Goal: Use online tool/utility: Utilize a website feature to perform a specific function

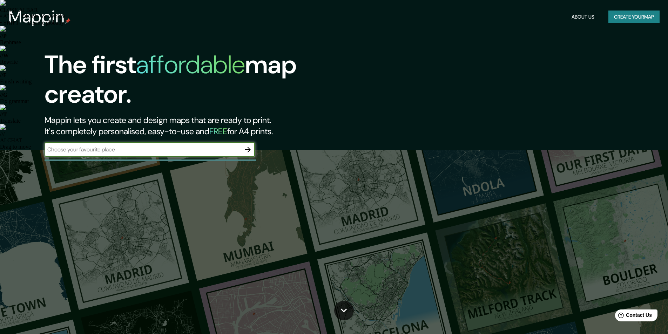
click at [148, 151] on input "text" at bounding box center [143, 149] width 196 height 8
click at [151, 144] on div "​" at bounding box center [150, 150] width 210 height 14
paste input "[GEOGRAPHIC_DATA][PERSON_NAME]"
type input "[GEOGRAPHIC_DATA][PERSON_NAME]"
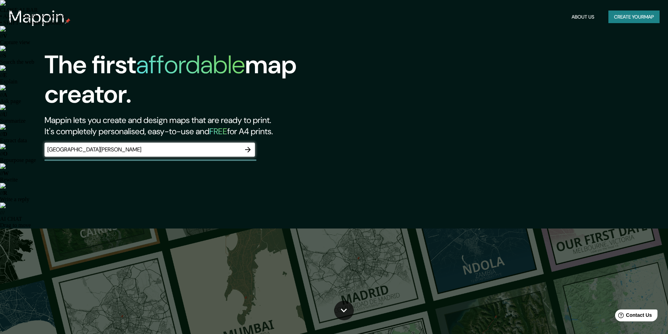
drag, startPoint x: 366, startPoint y: 66, endPoint x: 288, endPoint y: 188, distance: 145.2
click at [249, 150] on icon "button" at bounding box center [248, 149] width 8 height 8
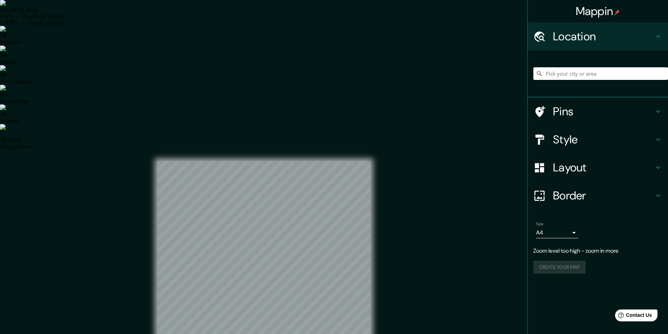
click at [594, 73] on input "Pick your city or area" at bounding box center [600, 73] width 135 height 13
type input "[GEOGRAPHIC_DATA]"
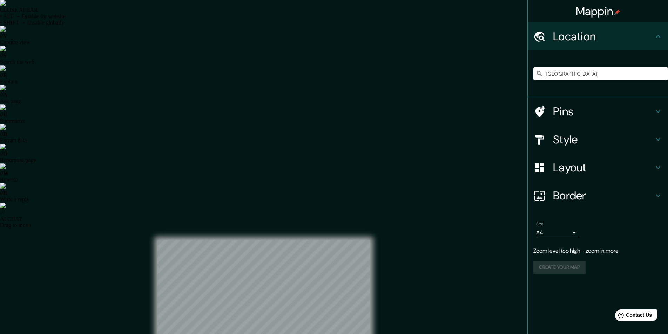
click at [667, 219] on html "CLOSE AI BAR • ALT → Disable for website • SHIFT → Disable globally // V Captur…" at bounding box center [334, 167] width 668 height 334
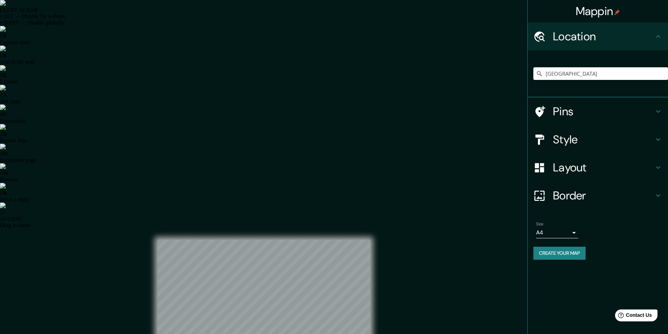
click at [570, 196] on h4 "Border" at bounding box center [603, 196] width 101 height 14
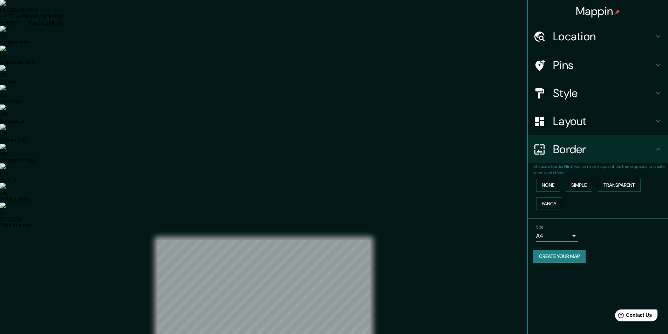
click at [577, 148] on h4 "Border" at bounding box center [603, 149] width 101 height 14
click at [555, 143] on h4 "Border" at bounding box center [603, 149] width 101 height 14
drag, startPoint x: 608, startPoint y: 45, endPoint x: 658, endPoint y: 137, distance: 104.8
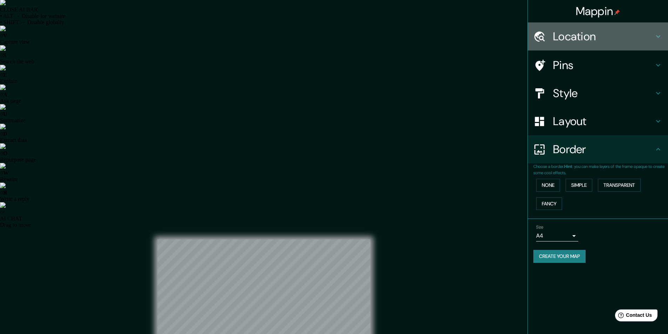
click at [591, 32] on h4 "Location" at bounding box center [603, 36] width 101 height 14
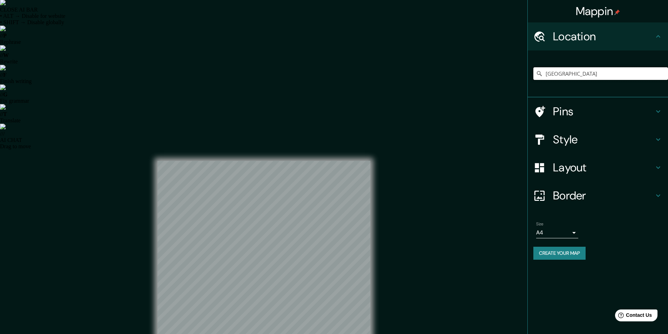
click at [582, 75] on input "[GEOGRAPHIC_DATA]" at bounding box center [600, 73] width 135 height 13
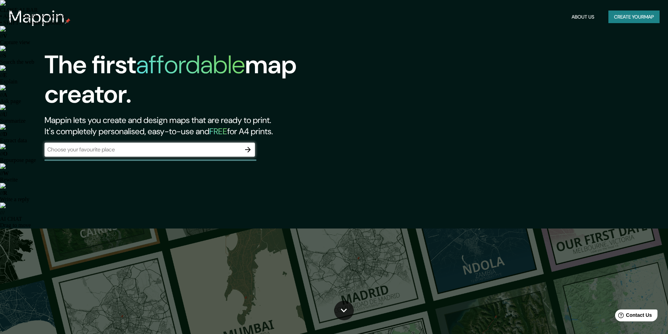
drag, startPoint x: 566, startPoint y: 80, endPoint x: 344, endPoint y: 171, distance: 240.1
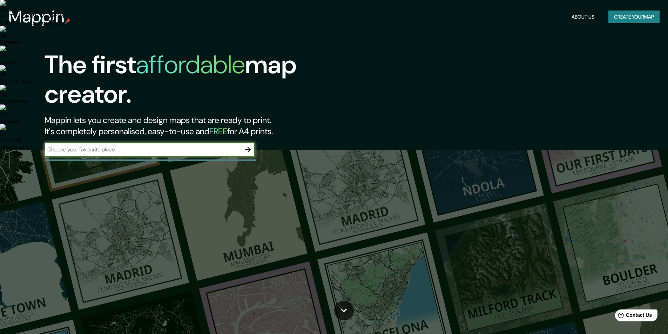
click at [204, 147] on input "text" at bounding box center [143, 149] width 196 height 8
paste input "[GEOGRAPHIC_DATA][PERSON_NAME]"
type input "[GEOGRAPHIC_DATA][PERSON_NAME] [GEOGRAPHIC_DATA]"
click at [246, 151] on icon "button" at bounding box center [248, 149] width 8 height 8
